Goal: Information Seeking & Learning: Learn about a topic

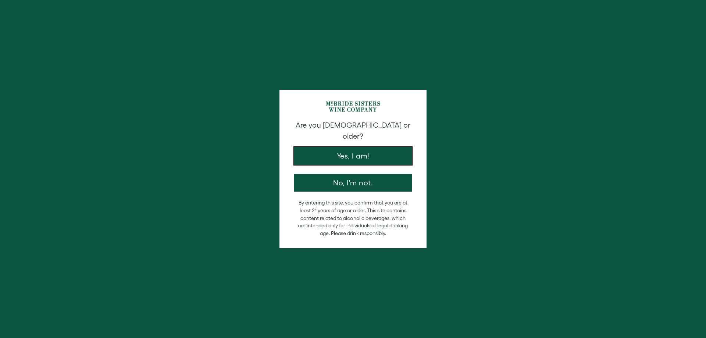
click at [344, 147] on button "Yes, I am!" at bounding box center [353, 156] width 118 height 18
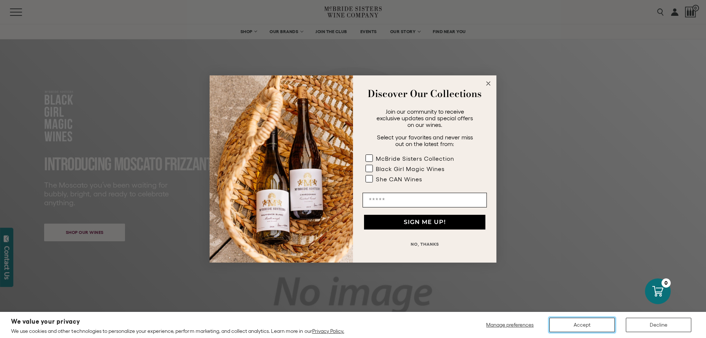
click at [576, 326] on button "Accept" at bounding box center [581, 325] width 65 height 14
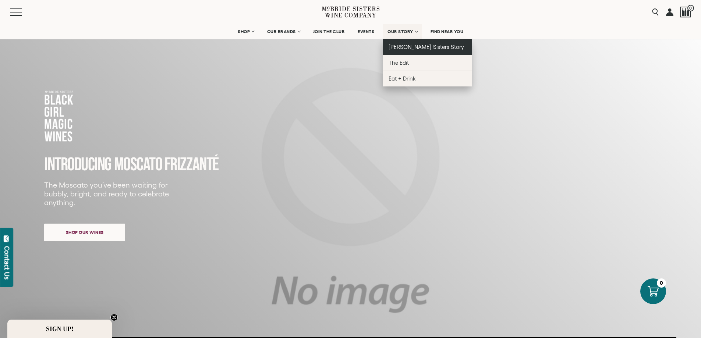
click at [409, 47] on span "[PERSON_NAME] Sisters Story" at bounding box center [425, 47] width 75 height 6
